Goal: Task Accomplishment & Management: Use online tool/utility

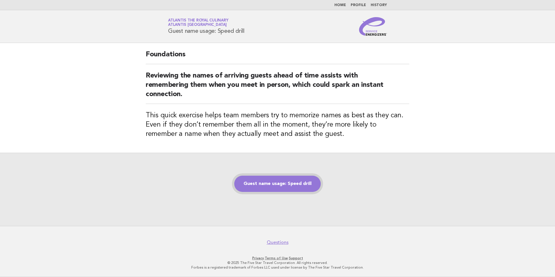
click at [280, 188] on link "Guest name usage: Speed drill" at bounding box center [277, 183] width 86 height 16
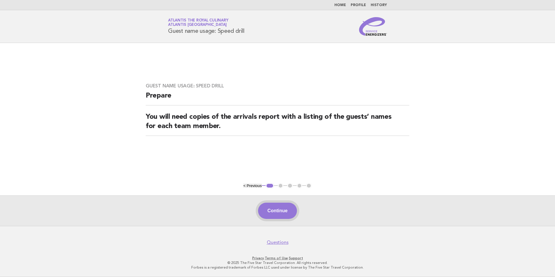
click at [273, 211] on button "Continue" at bounding box center [277, 210] width 39 height 16
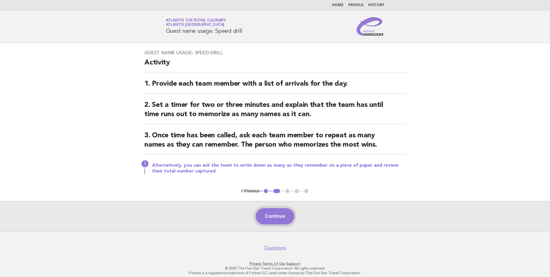
click at [269, 217] on button "Continue" at bounding box center [275, 216] width 39 height 16
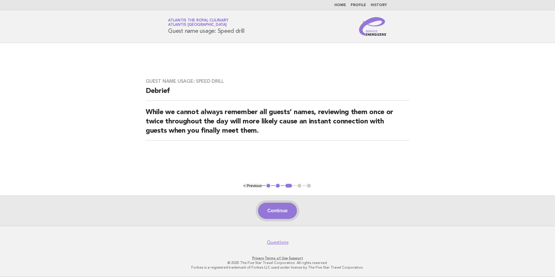
click at [287, 206] on button "Continue" at bounding box center [277, 210] width 39 height 16
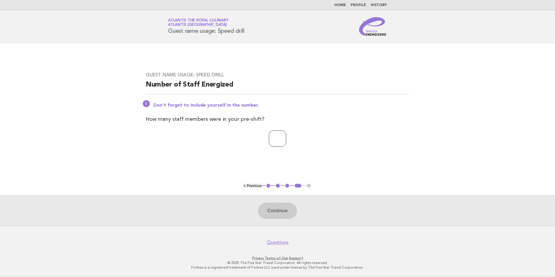
click at [274, 142] on input "number" at bounding box center [277, 138] width 17 height 16
type input "*"
click at [285, 213] on button "Continue" at bounding box center [277, 210] width 39 height 16
